Goal: Transaction & Acquisition: Purchase product/service

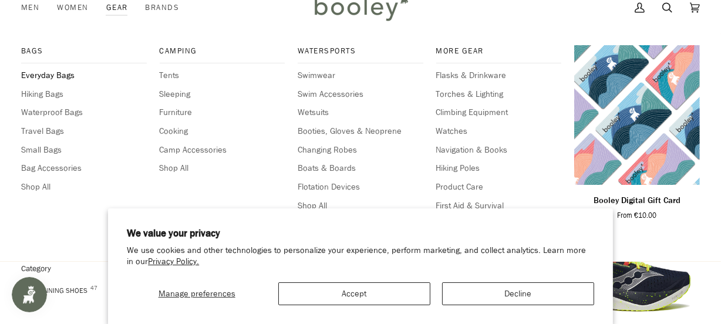
scroll to position [53, 0]
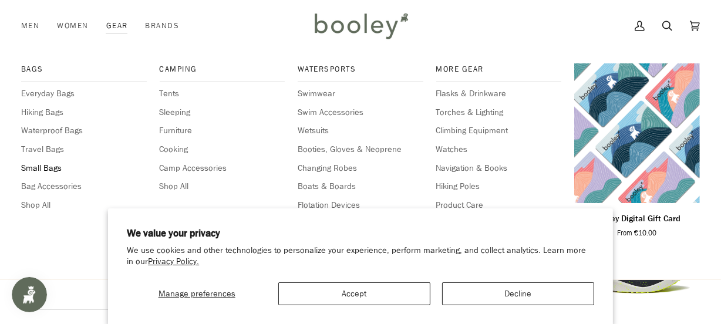
click at [43, 168] on span "Small Bags" at bounding box center [84, 168] width 126 height 13
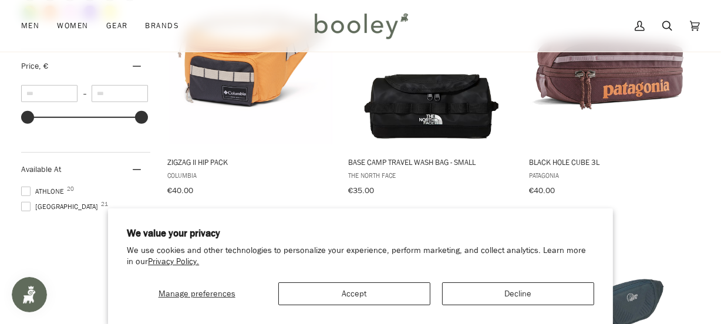
scroll to position [751, 0]
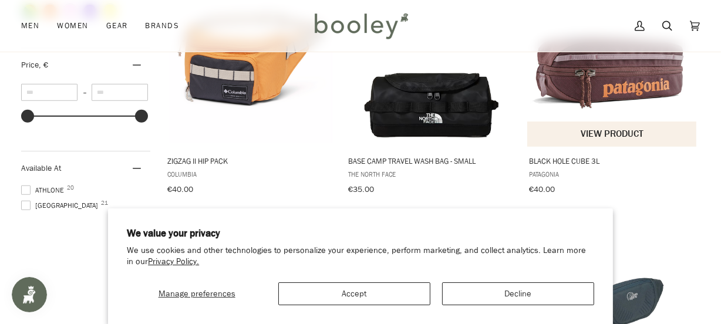
click at [628, 97] on img "Black Hole Cube 3L" at bounding box center [612, 59] width 170 height 170
